Goal: Information Seeking & Learning: Learn about a topic

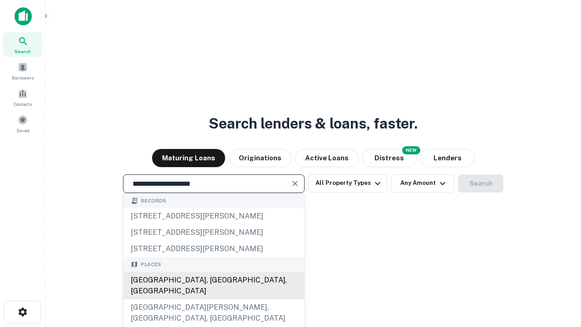
click at [213, 299] on div "[GEOGRAPHIC_DATA], [GEOGRAPHIC_DATA], [GEOGRAPHIC_DATA]" at bounding box center [214, 285] width 181 height 27
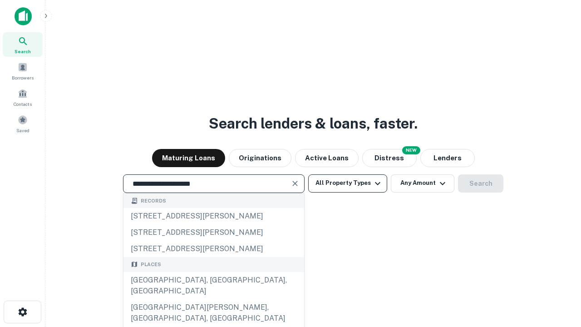
type input "**********"
click at [348, 183] on button "All Property Types" at bounding box center [347, 183] width 79 height 18
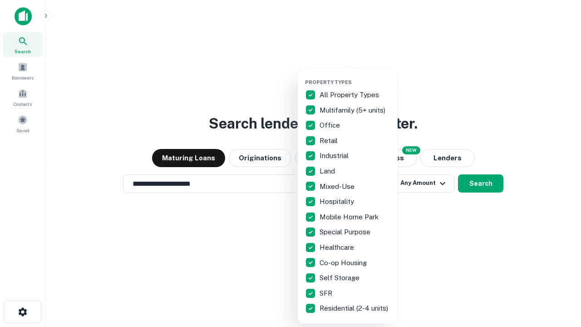
click at [355, 76] on button "button" at bounding box center [355, 76] width 100 height 0
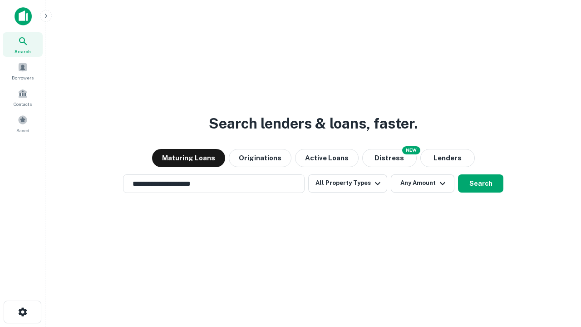
scroll to position [5, 109]
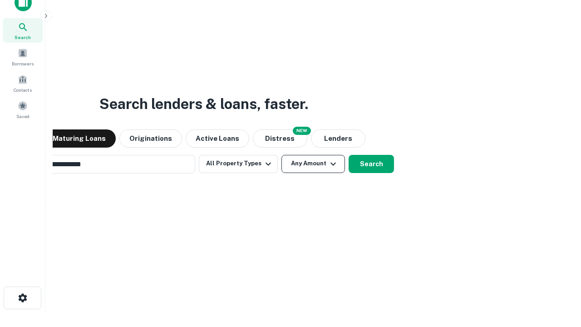
click at [282, 155] on button "Any Amount" at bounding box center [314, 164] width 64 height 18
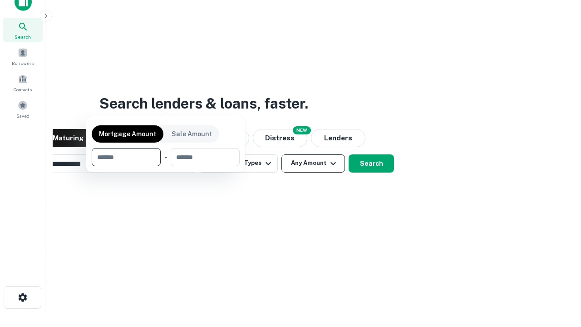
scroll to position [65, 257]
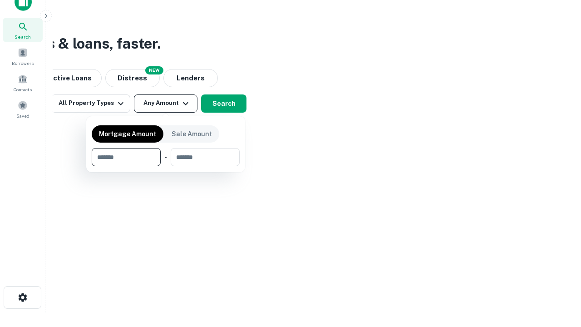
type input "*******"
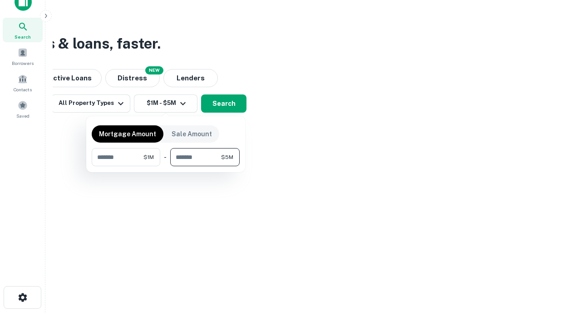
type input "*******"
click at [166, 166] on button "button" at bounding box center [166, 166] width 148 height 0
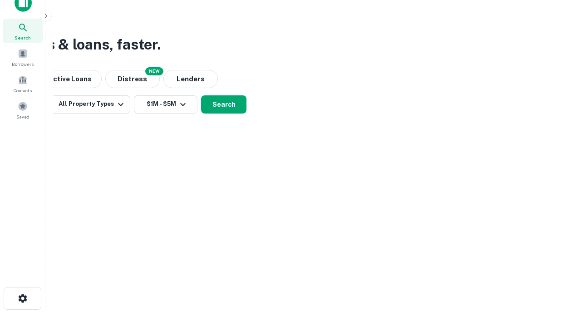
scroll to position [5, 168]
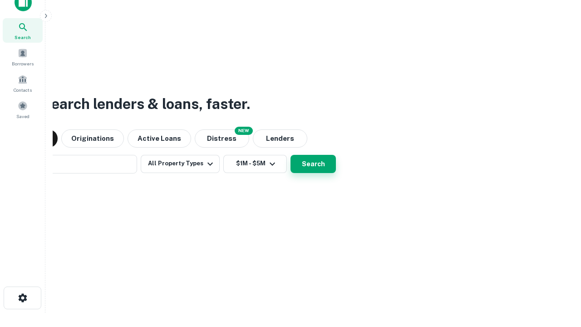
click at [291, 155] on button "Search" at bounding box center [313, 164] width 45 height 18
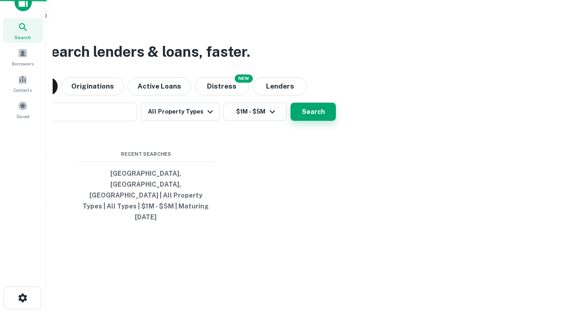
scroll to position [24, 257]
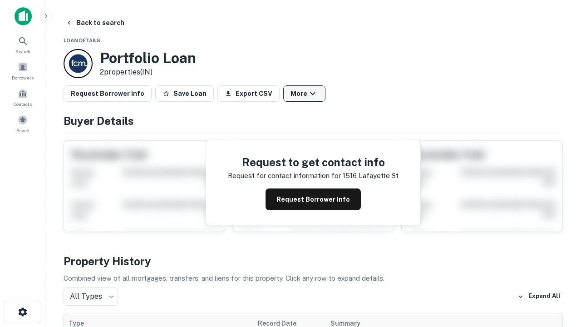
click at [304, 94] on button "More" at bounding box center [304, 93] width 42 height 16
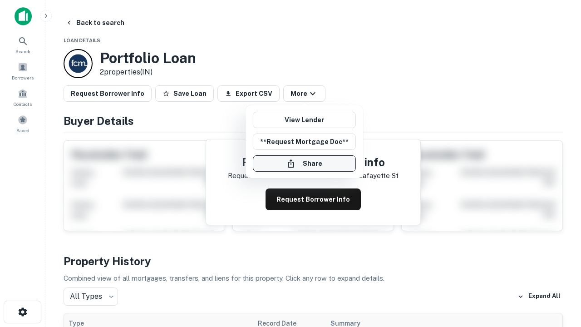
click at [304, 163] on button "Share" at bounding box center [304, 163] width 103 height 16
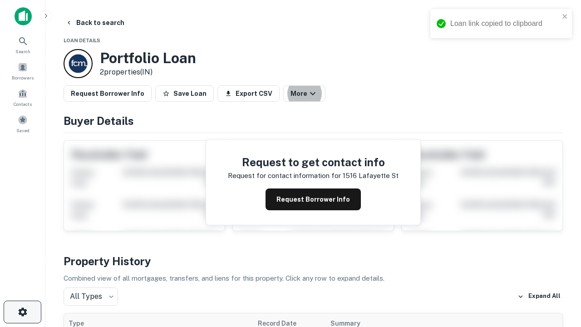
click at [22, 312] on icon "button" at bounding box center [22, 311] width 11 height 11
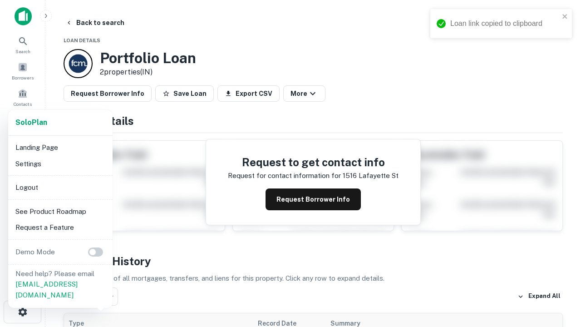
click at [60, 187] on li "Logout" at bounding box center [60, 187] width 97 height 16
